Goal: Check status: Check status

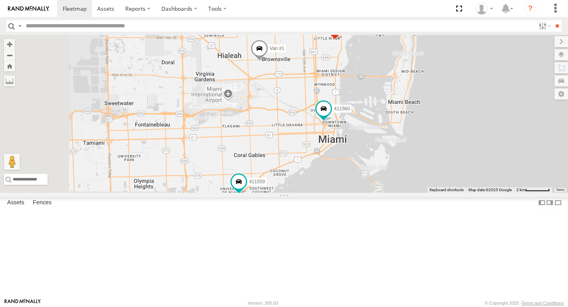
drag, startPoint x: 448, startPoint y: 221, endPoint x: 471, endPoint y: 107, distance: 116.0
click at [471, 107] on div "500914 411557 554628 411558 554627 Van #1 500913 411559 411560" at bounding box center [284, 114] width 568 height 158
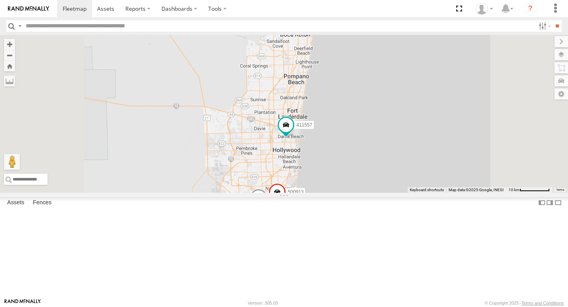
drag, startPoint x: 498, startPoint y: 117, endPoint x: 486, endPoint y: 181, distance: 65.7
click at [486, 181] on div "500914 411557 554628 411558 554627 Van #1 500913 411559 411560" at bounding box center [284, 114] width 568 height 158
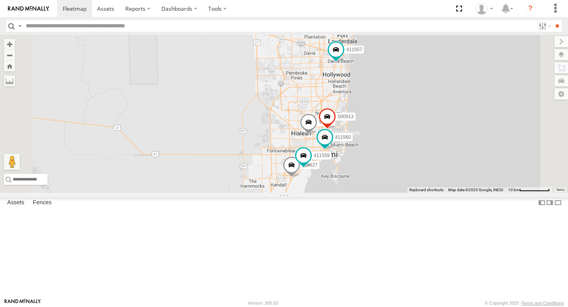
drag, startPoint x: 461, startPoint y: 225, endPoint x: 511, endPoint y: 147, distance: 92.4
click at [511, 147] on div "500914 411557 554628 411558 554627 Van #1 500913 411559 411560" at bounding box center [284, 114] width 568 height 158
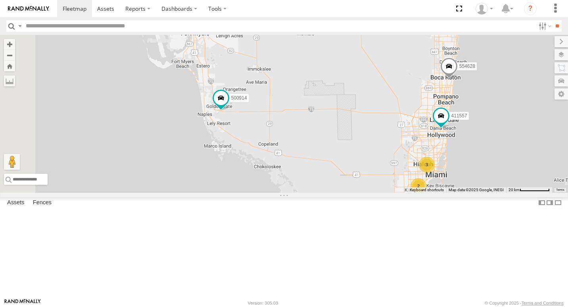
drag, startPoint x: 233, startPoint y: 90, endPoint x: 325, endPoint y: 133, distance: 102.5
click at [325, 133] on div "500914 411557 554628 411558 2 3" at bounding box center [284, 114] width 568 height 158
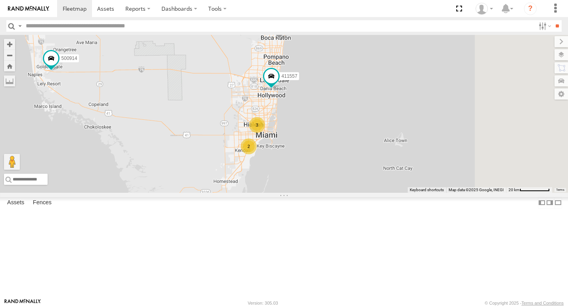
drag, startPoint x: 408, startPoint y: 183, endPoint x: 230, endPoint y: 144, distance: 182.1
click at [230, 144] on div "500914 411557 554628 411558 2 3" at bounding box center [284, 114] width 568 height 158
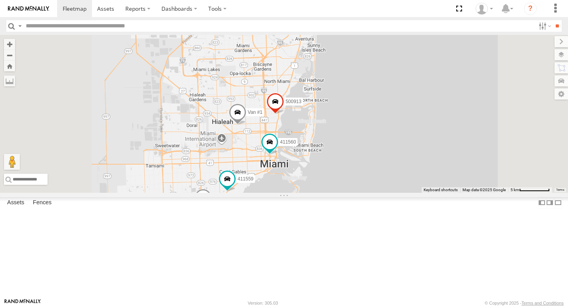
drag, startPoint x: 428, startPoint y: 234, endPoint x: 434, endPoint y: 179, distance: 55.8
click at [434, 179] on div "500914 411557 554628 411558 554627 Van #1 500913 411559 411560" at bounding box center [284, 114] width 568 height 158
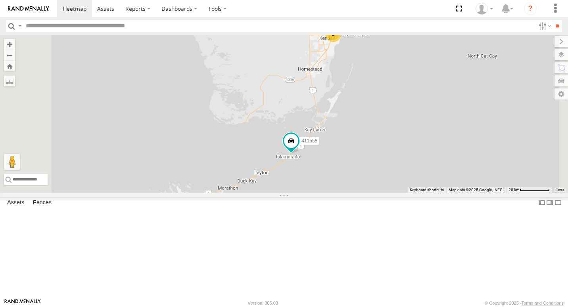
drag, startPoint x: 447, startPoint y: 251, endPoint x: 482, endPoint y: 135, distance: 120.5
click at [482, 135] on div "500914 411557 554628 411558 2 3" at bounding box center [284, 114] width 568 height 158
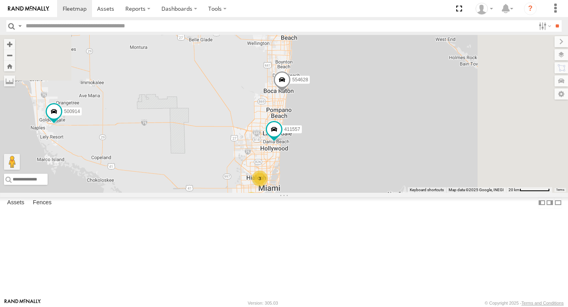
drag, startPoint x: 431, startPoint y: 146, endPoint x: 352, endPoint y: 323, distance: 194.5
click at [352, 306] on html at bounding box center [284, 153] width 568 height 307
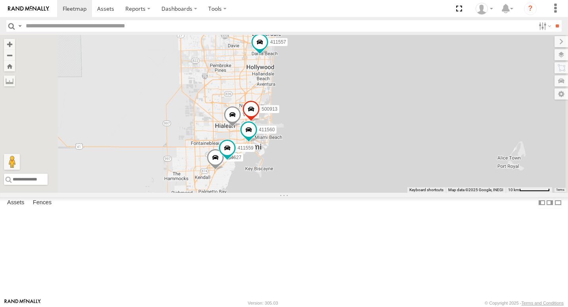
drag, startPoint x: 448, startPoint y: 262, endPoint x: 447, endPoint y: 195, distance: 67.4
click at [447, 193] on div "500914 411557 554628 411558 554627 Van #1 500913 411559 411560" at bounding box center [284, 114] width 568 height 158
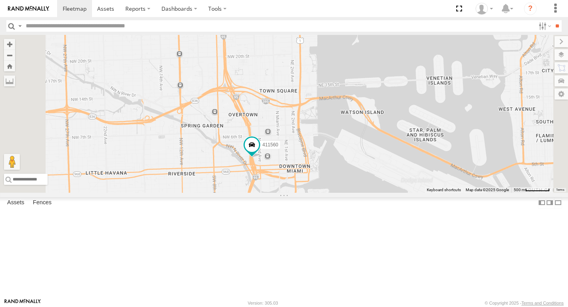
drag, startPoint x: 396, startPoint y: 243, endPoint x: 416, endPoint y: 197, distance: 49.5
click at [416, 193] on div "500914 411557 554628 411558 554627 Van #1 500913 411559 411560" at bounding box center [284, 114] width 568 height 158
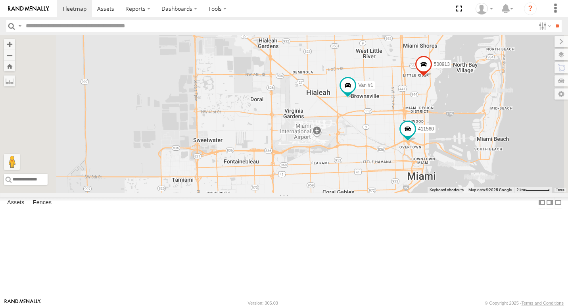
drag, startPoint x: 467, startPoint y: 213, endPoint x: 477, endPoint y: 179, distance: 35.7
click at [477, 179] on div "500914 411557 554628 411558 Van #1 500913 411560 554627 411559" at bounding box center [284, 114] width 568 height 158
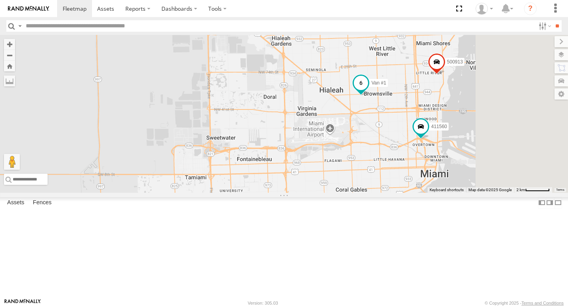
drag, startPoint x: 511, startPoint y: 184, endPoint x: 418, endPoint y: 105, distance: 122.6
click at [368, 90] on span at bounding box center [361, 83] width 14 height 14
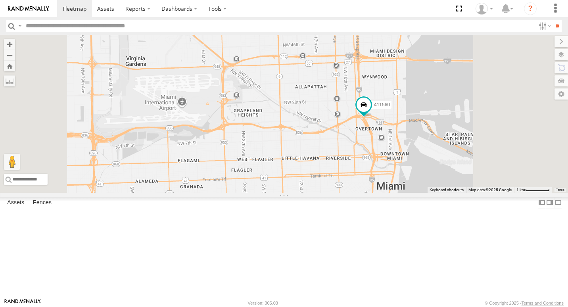
click at [532, 117] on div "500914 411557 554628 411558 554627 Van #1 500913 411559 411560 Van #1 All [GEOG…" at bounding box center [284, 114] width 568 height 158
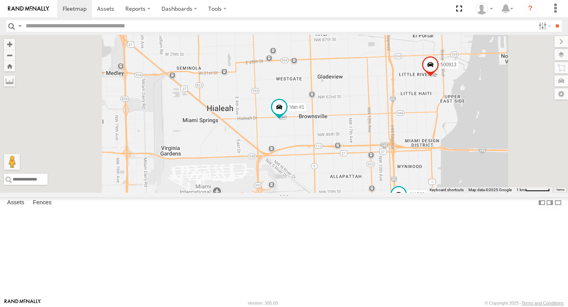
drag, startPoint x: 425, startPoint y: 173, endPoint x: 435, endPoint y: 207, distance: 35.2
click at [435, 193] on div "500914 411557 554628 411558 554627 Van #1 500913 411559 411560" at bounding box center [284, 114] width 568 height 158
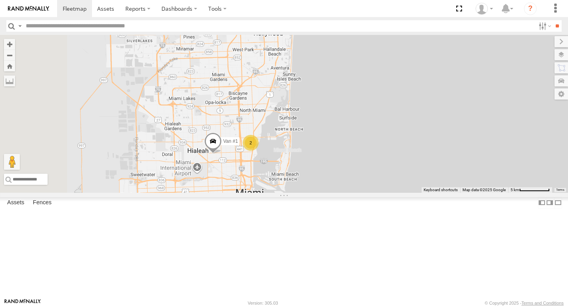
drag, startPoint x: 351, startPoint y: 216, endPoint x: 369, endPoint y: 154, distance: 65.1
click at [369, 154] on div "500914 411557 554628 411558 Van #1 2" at bounding box center [284, 114] width 568 height 158
